Goal: Transaction & Acquisition: Purchase product/service

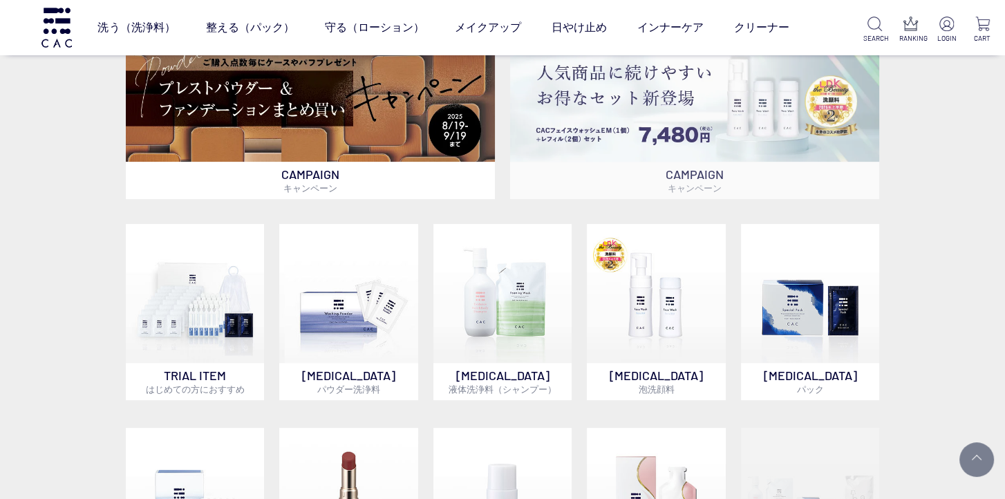
scroll to position [553, 0]
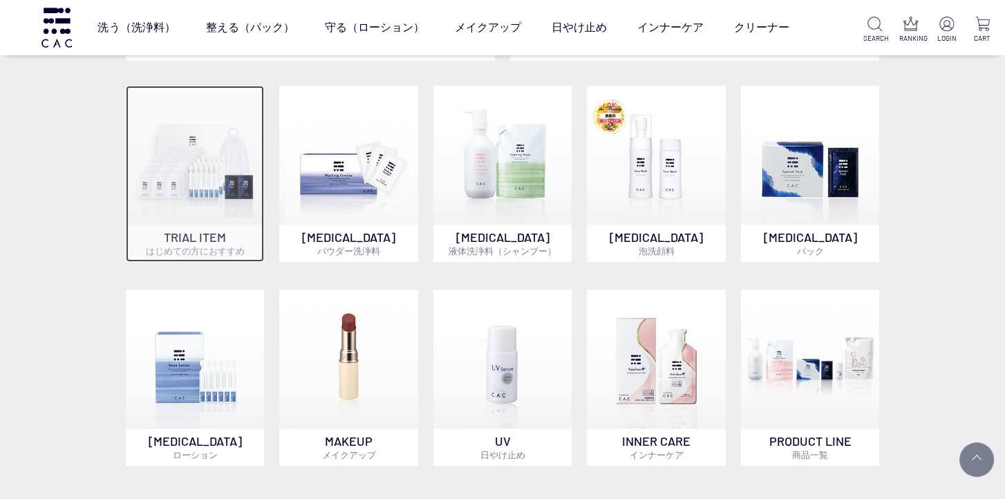
click at [163, 214] on img at bounding box center [195, 155] width 139 height 139
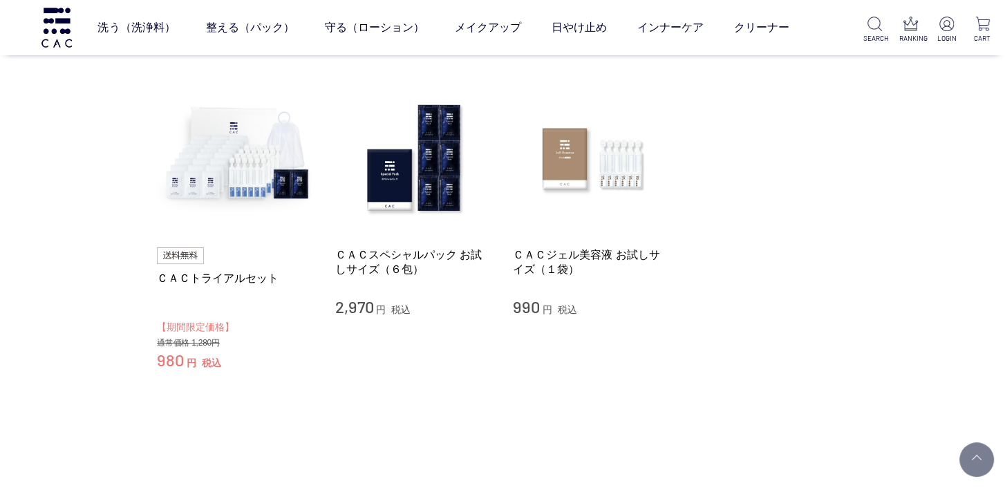
scroll to position [138, 0]
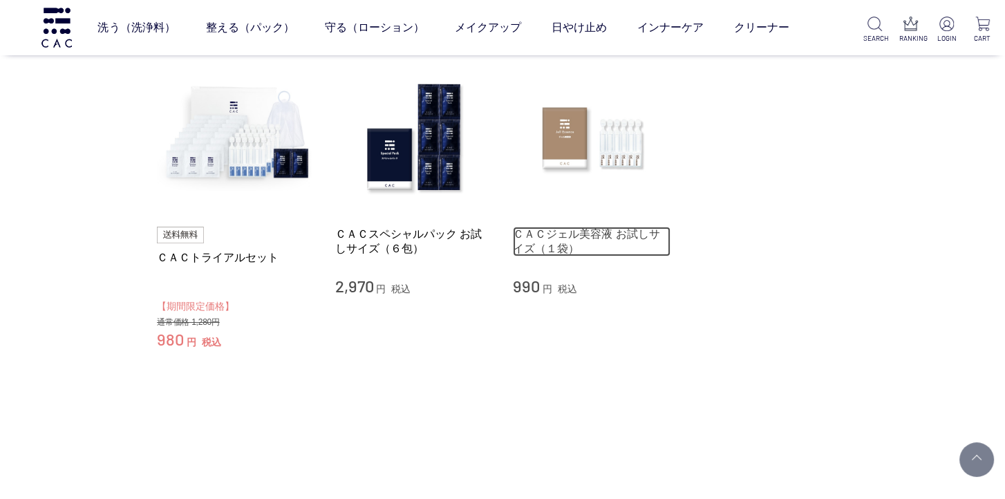
click at [603, 239] on link "ＣＡＣジェル美容液 お試しサイズ（１袋）" at bounding box center [592, 242] width 158 height 30
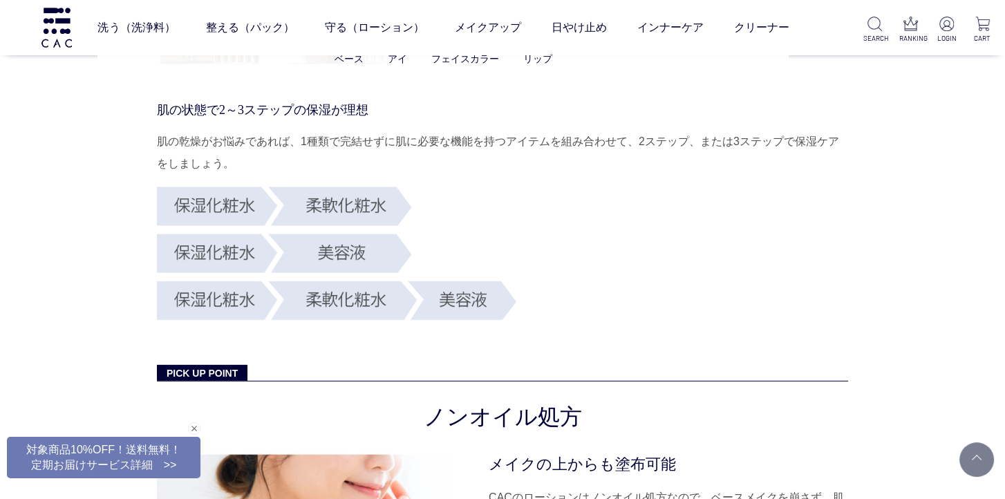
scroll to position [5115, 0]
